Goal: Task Accomplishment & Management: Manage account settings

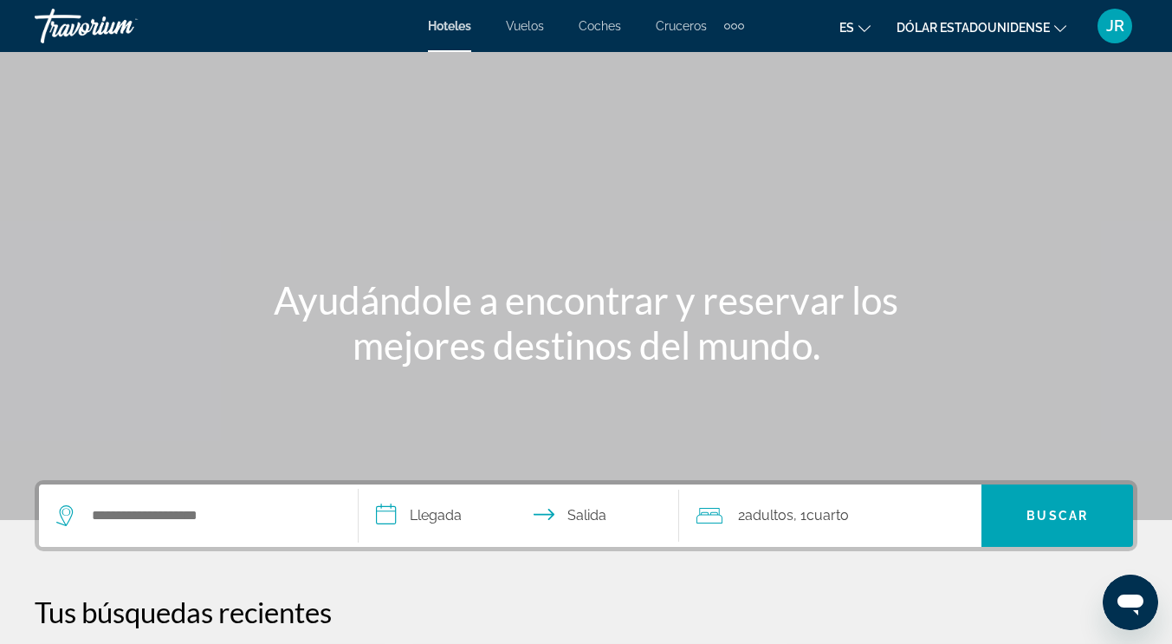
click at [868, 26] on icon "Cambiar idioma" at bounding box center [865, 29] width 12 height 12
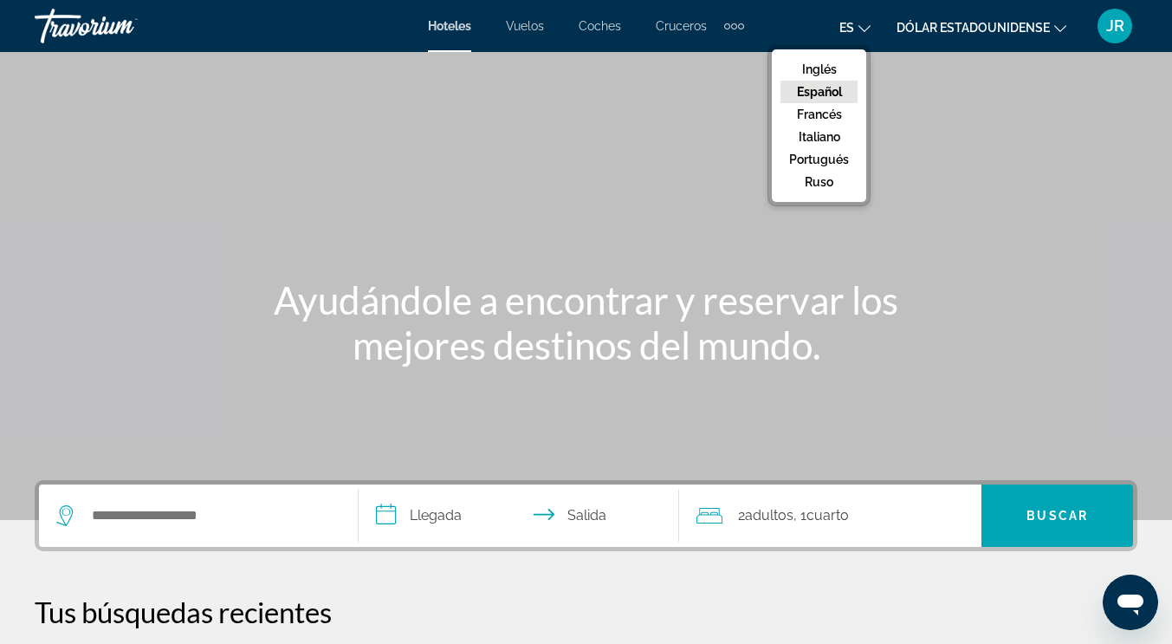
click at [1112, 27] on font "JR" at bounding box center [1116, 25] width 18 height 18
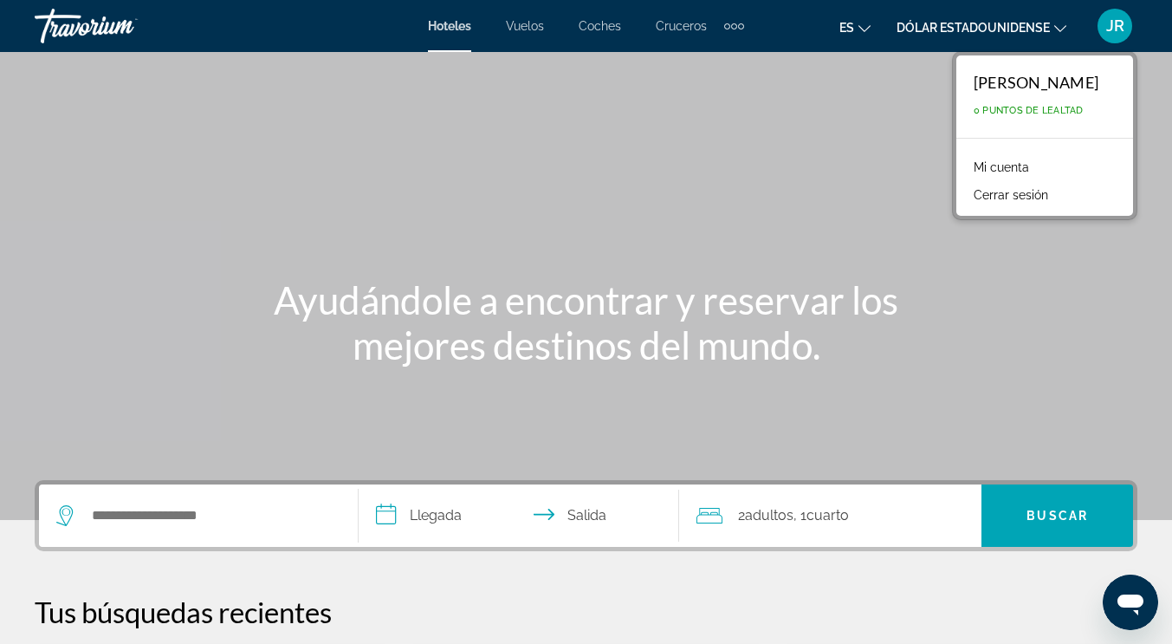
click at [965, 159] on link "Mi cuenta" at bounding box center [1001, 167] width 73 height 23
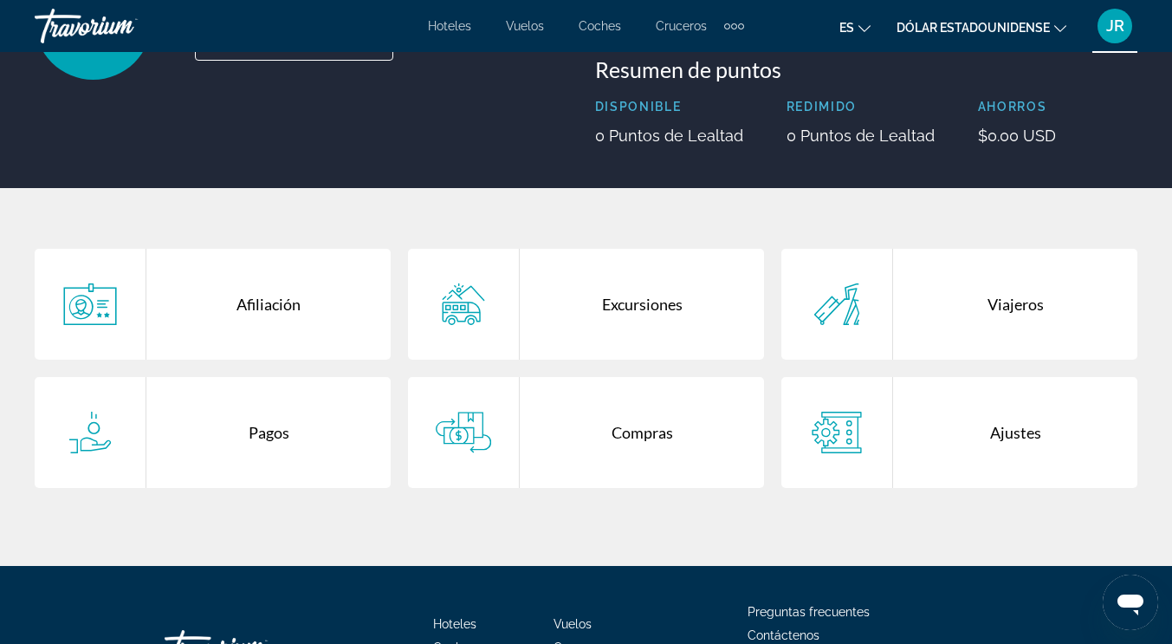
scroll to position [333, 0]
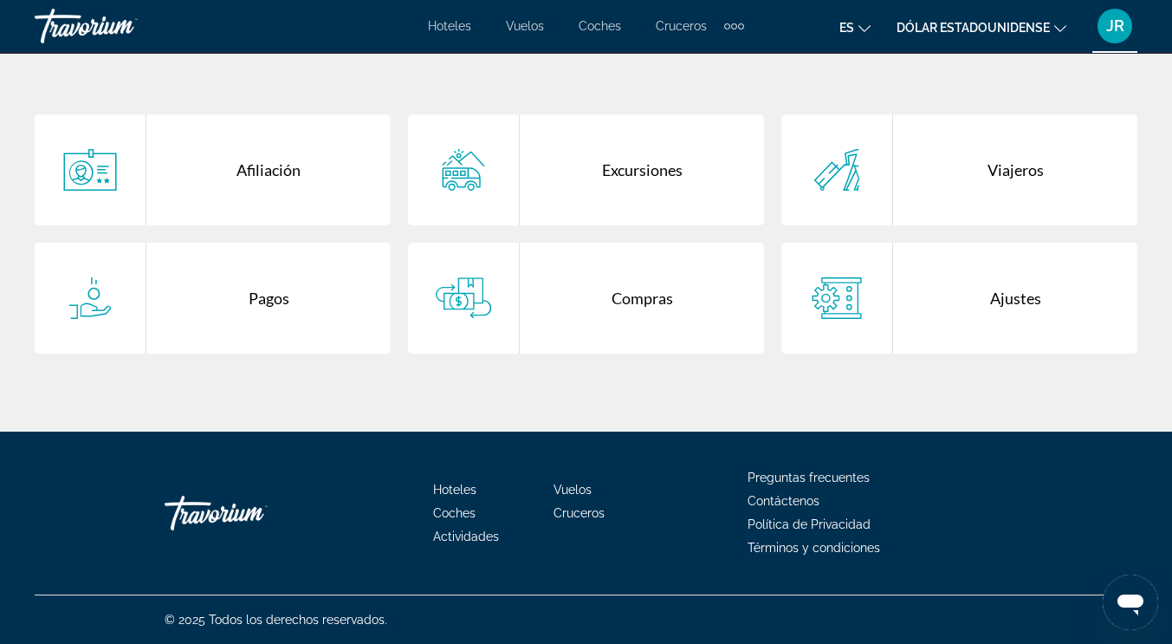
click at [273, 296] on div "Pagos" at bounding box center [268, 298] width 244 height 111
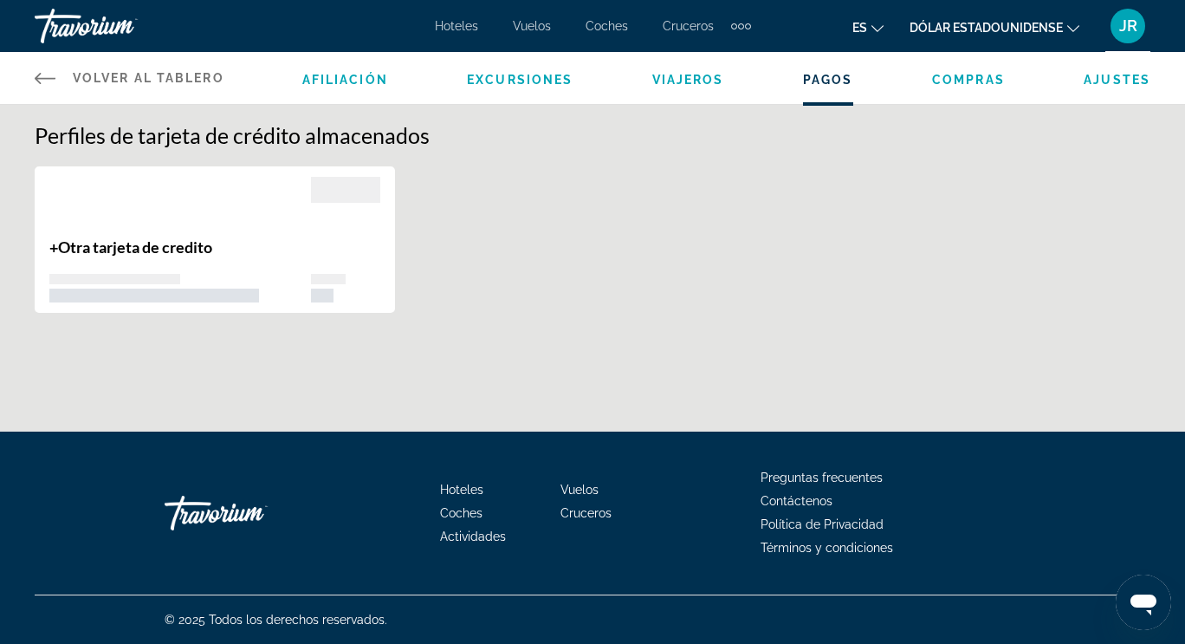
click at [143, 249] on span "Otra tarjeta de credito" at bounding box center [135, 246] width 154 height 19
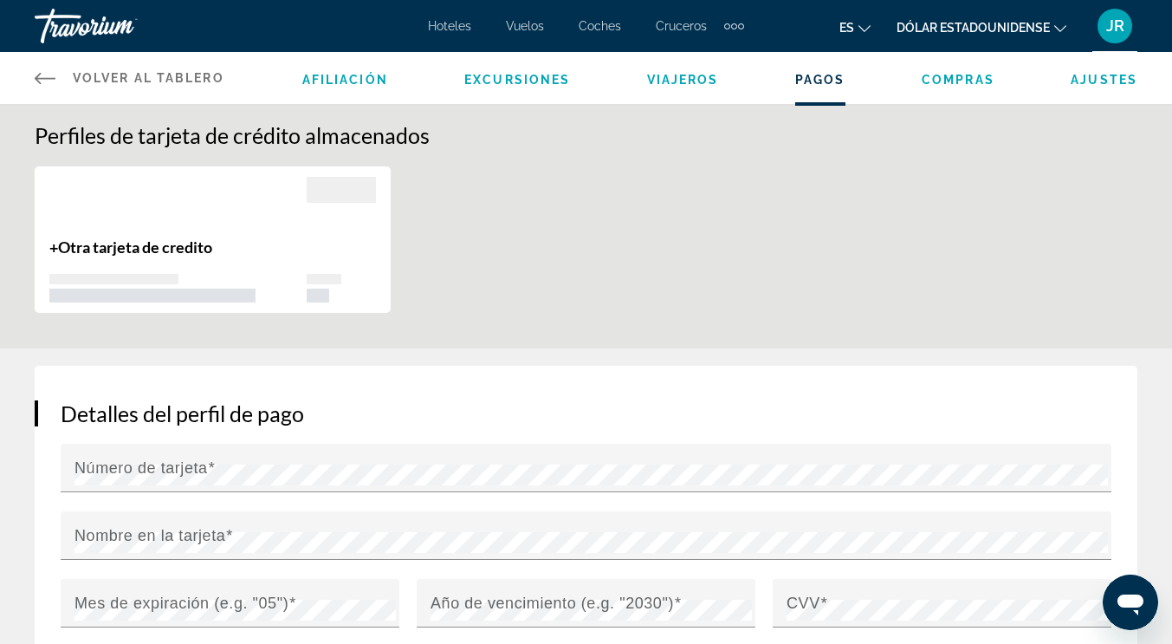
click at [956, 76] on span "Compras" at bounding box center [958, 80] width 73 height 14
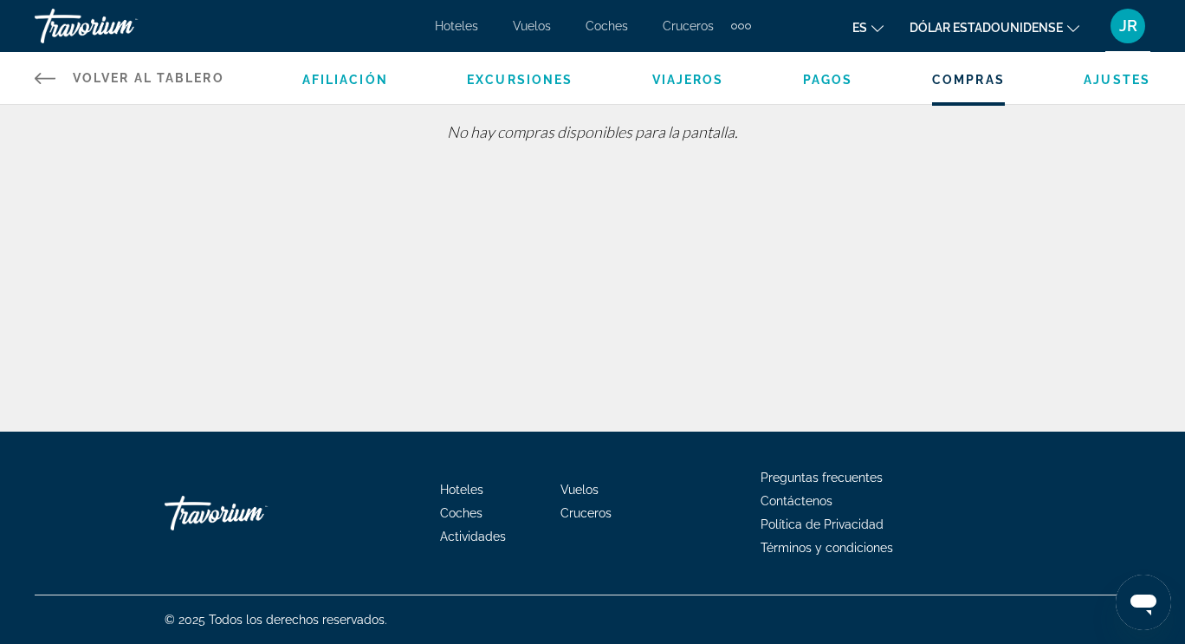
click at [1139, 80] on span "Ajustes" at bounding box center [1117, 80] width 67 height 14
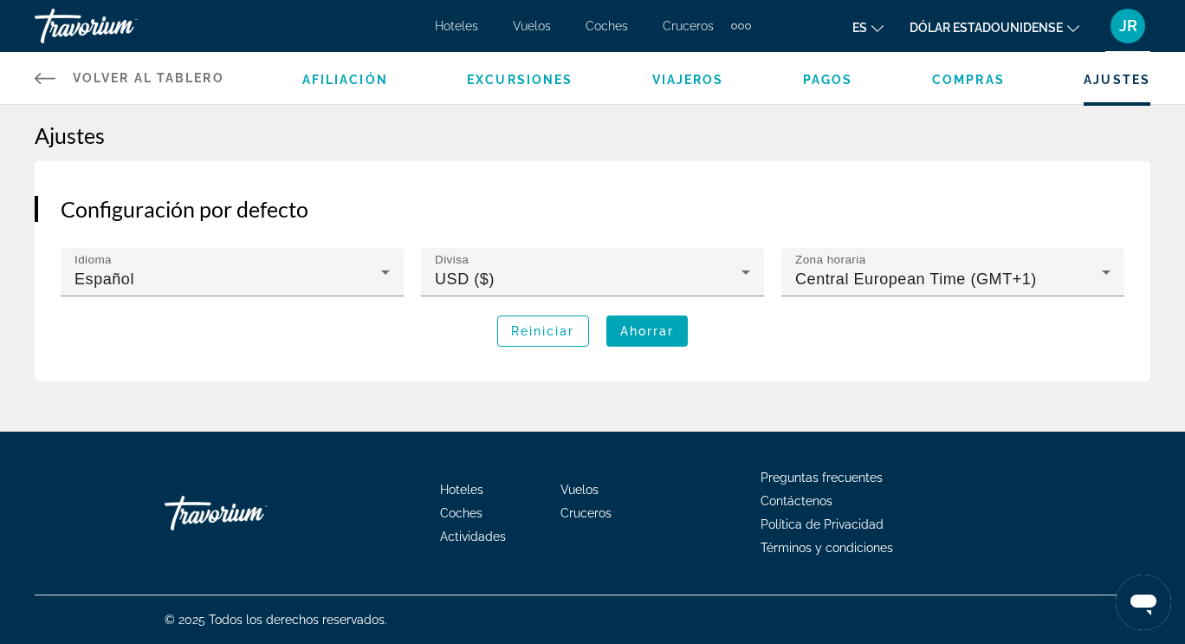
click at [1118, 21] on div "JR" at bounding box center [1128, 26] width 35 height 35
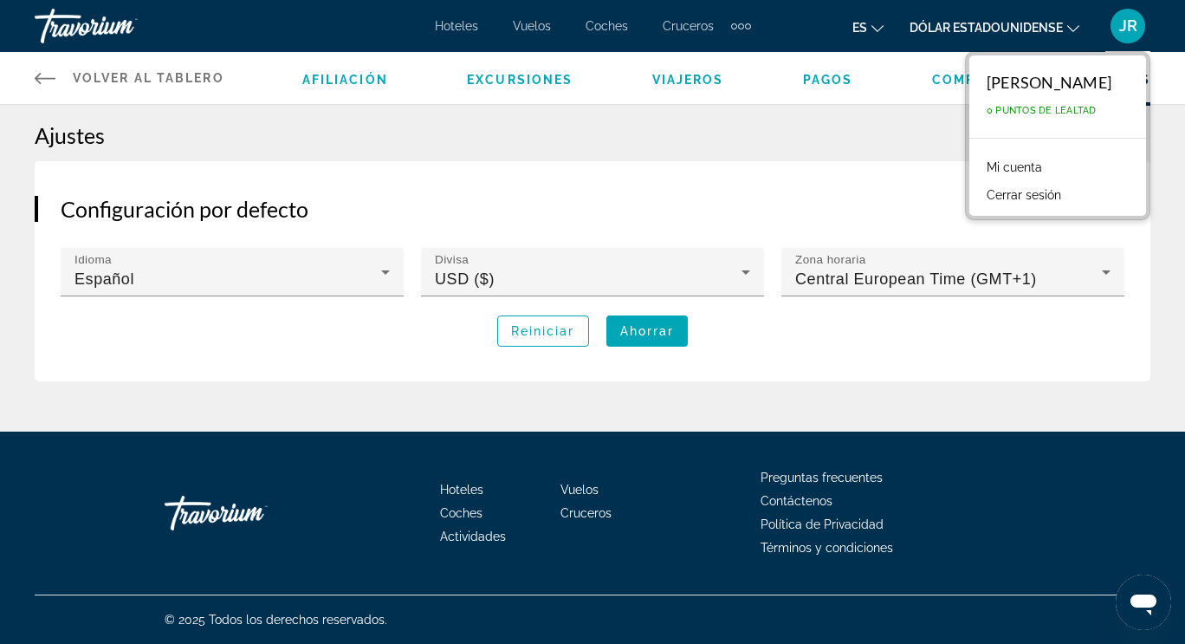
click at [329, 78] on span "Afiliación" at bounding box center [345, 80] width 86 height 14
